Goal: Transaction & Acquisition: Purchase product/service

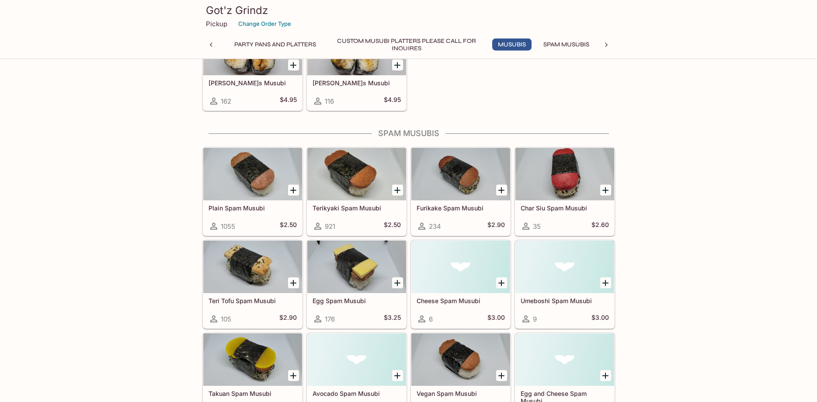
scroll to position [848, 0]
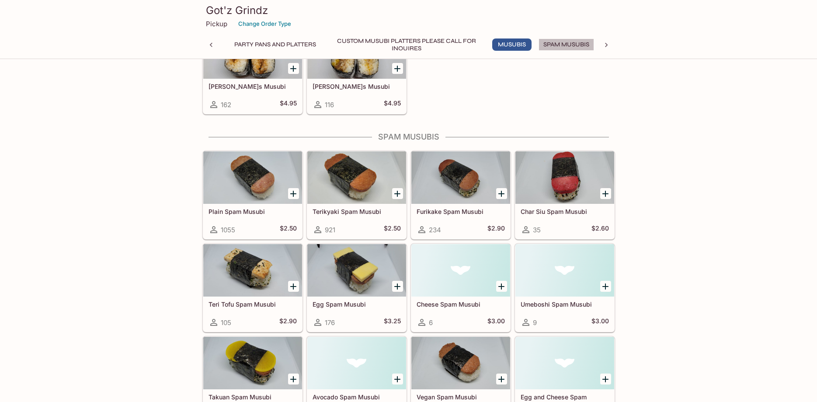
click at [567, 45] on button "Spam Musubis" at bounding box center [567, 44] width 56 height 12
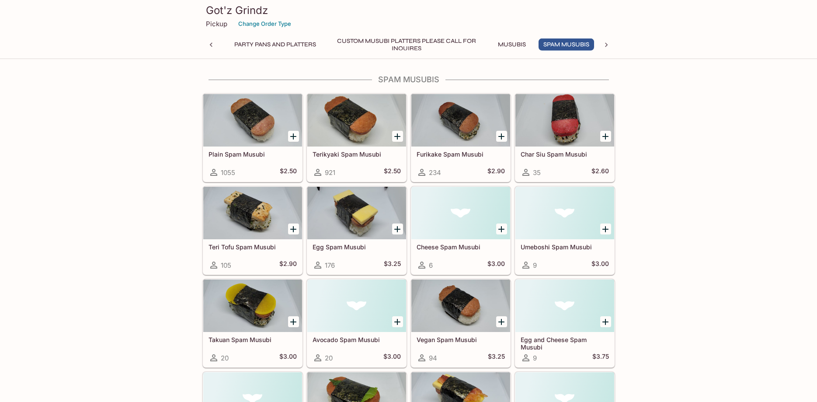
scroll to position [905, 0]
click at [276, 42] on button "Party Pans and Platters" at bounding box center [275, 44] width 91 height 12
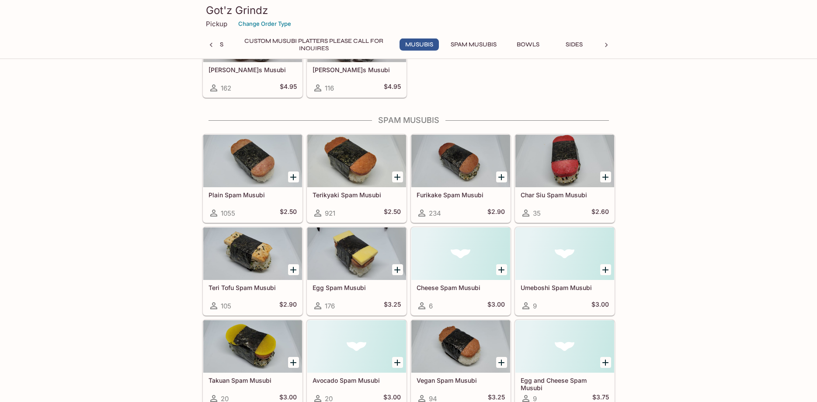
scroll to position [864, 0]
click at [294, 177] on icon "Add Plain Spam Musubi" at bounding box center [293, 178] width 6 height 6
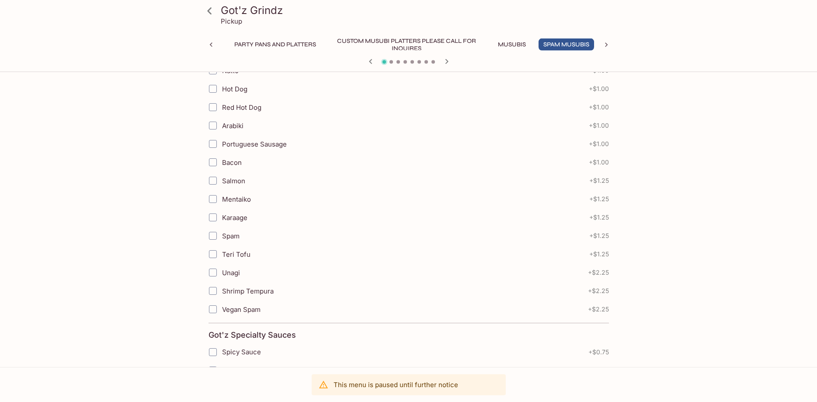
scroll to position [517, 0]
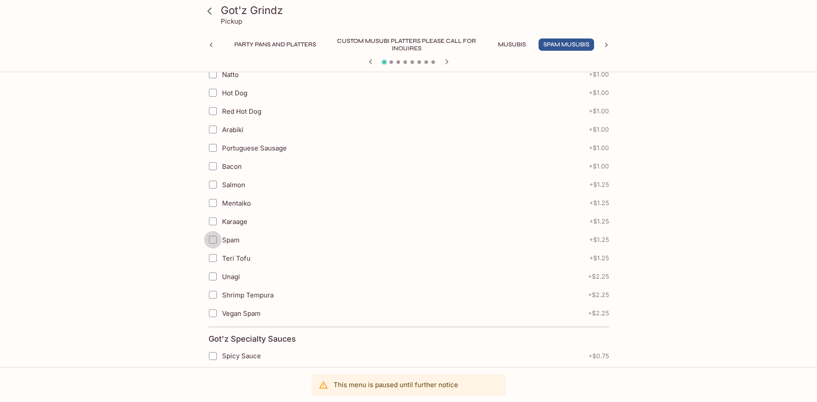
click at [213, 237] on input "Spam" at bounding box center [212, 239] width 17 height 17
checkbox input "true"
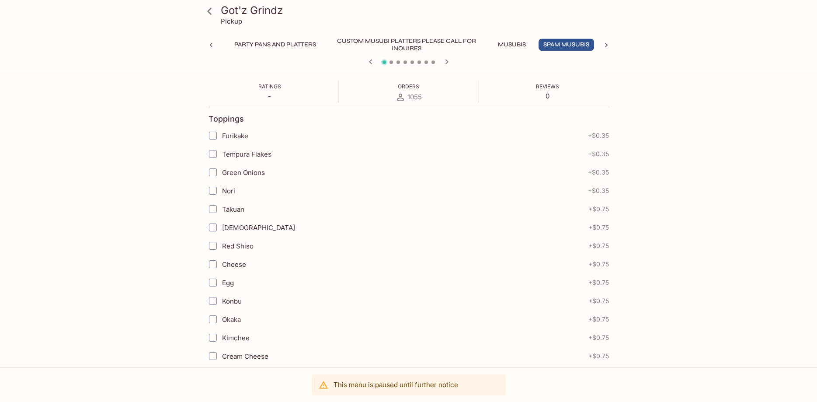
scroll to position [115, 0]
